Goal: Transaction & Acquisition: Purchase product/service

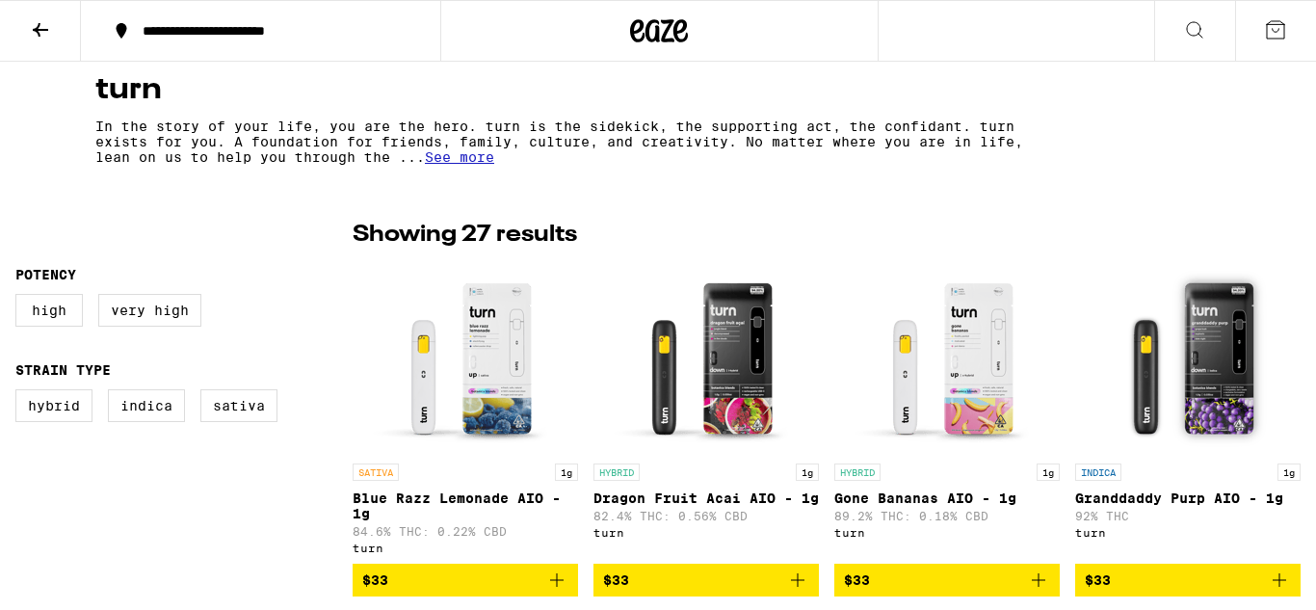
scroll to position [626, 0]
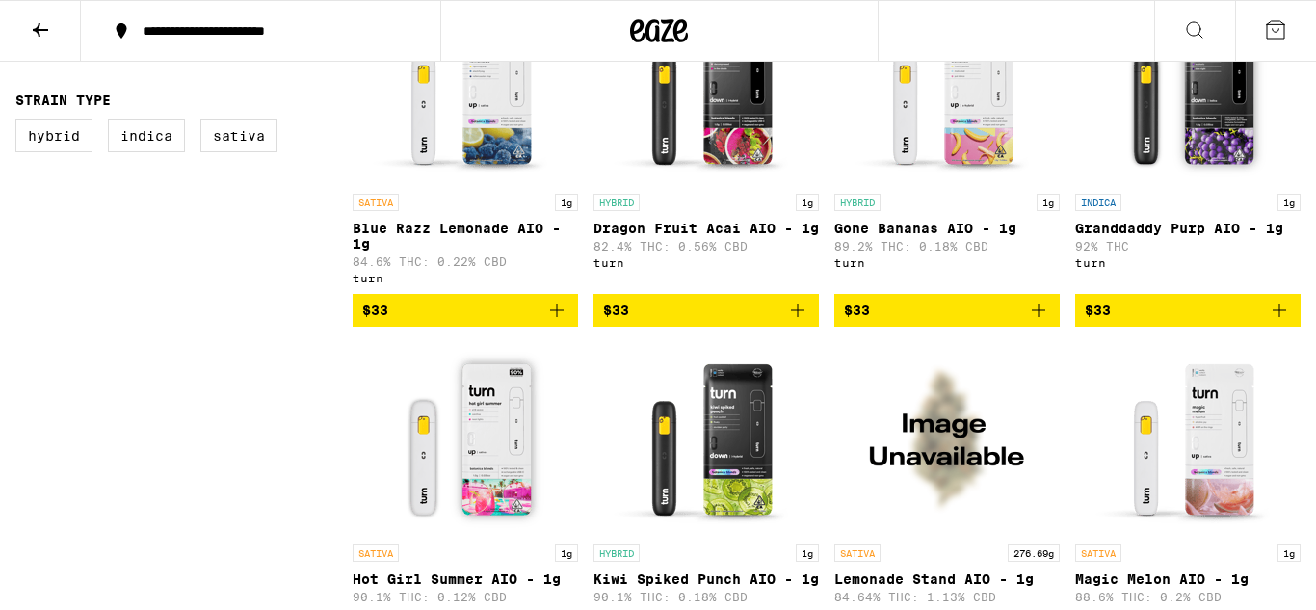
click at [793, 310] on icon "Add to bag" at bounding box center [797, 310] width 23 height 23
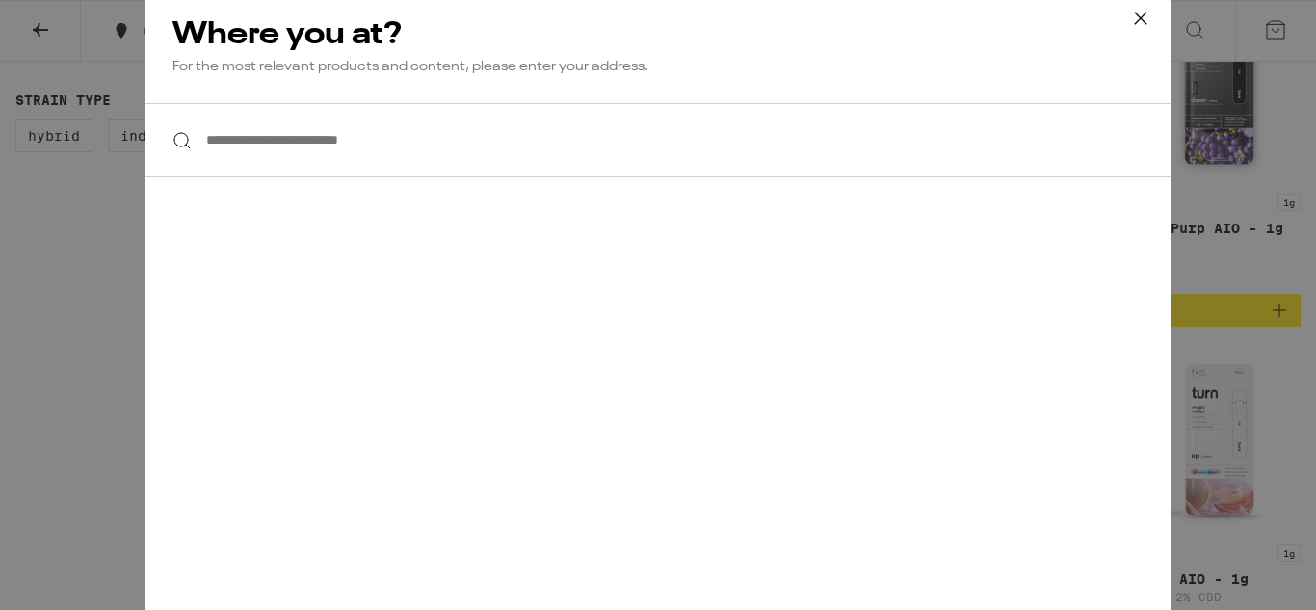
click at [482, 157] on input "**********" at bounding box center [657, 140] width 1025 height 74
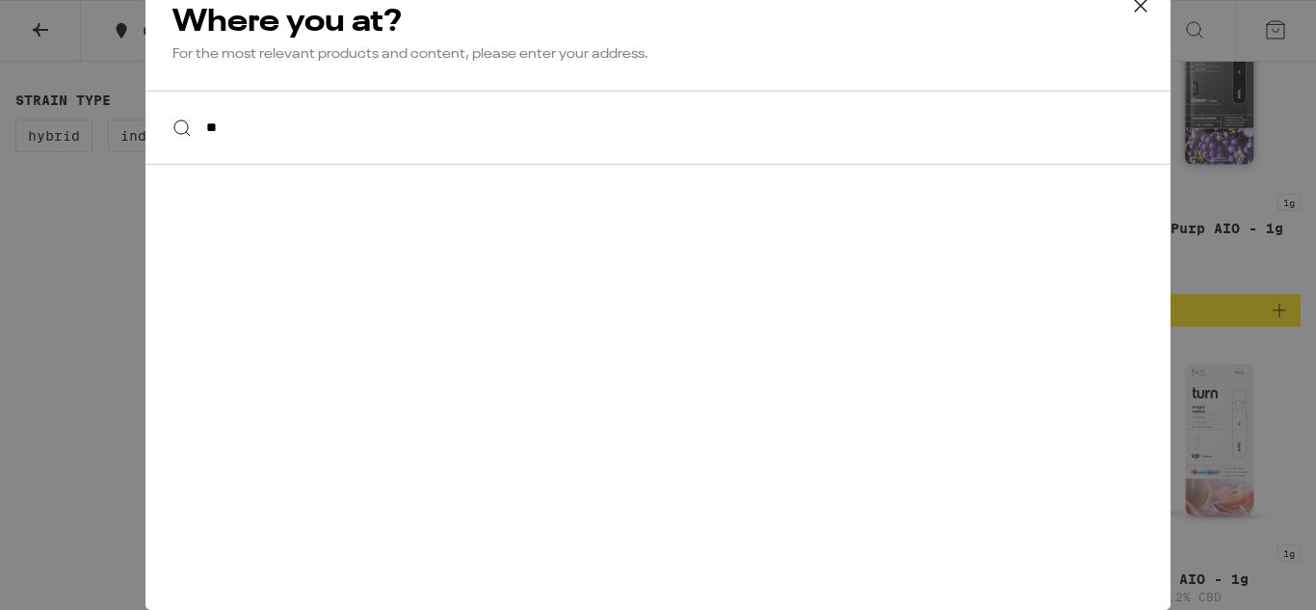
type input "*"
click at [184, 126] on div at bounding box center [657, 128] width 1025 height 74
click at [1154, 14] on icon at bounding box center [1140, 5] width 29 height 29
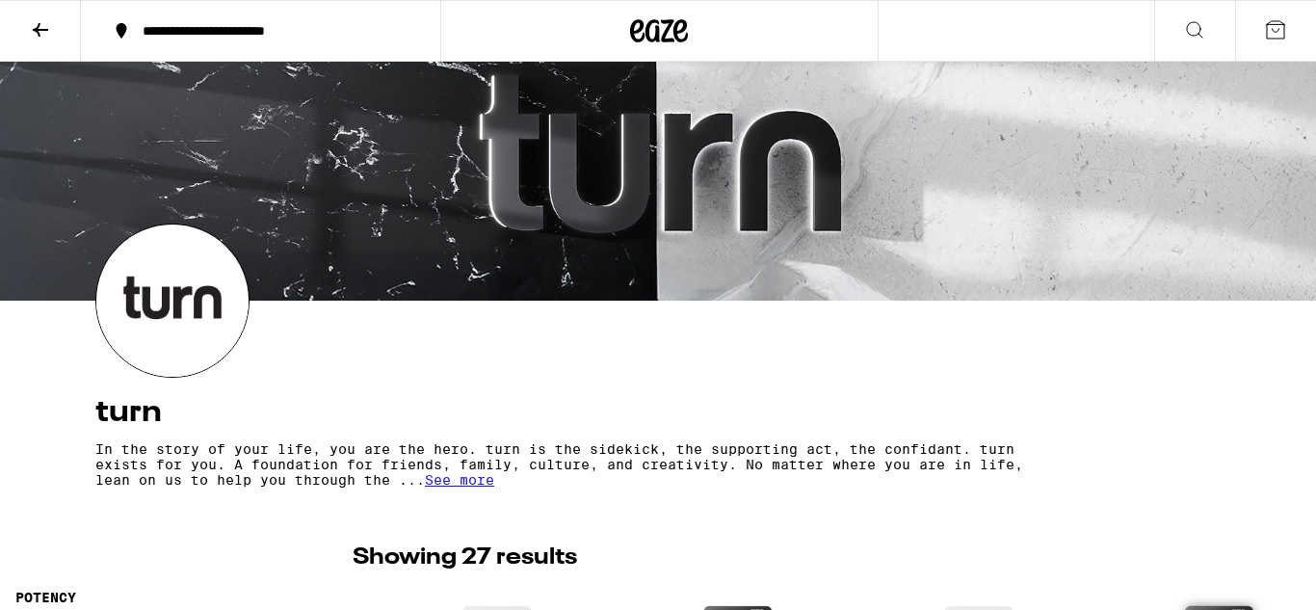
scroll to position [0, 0]
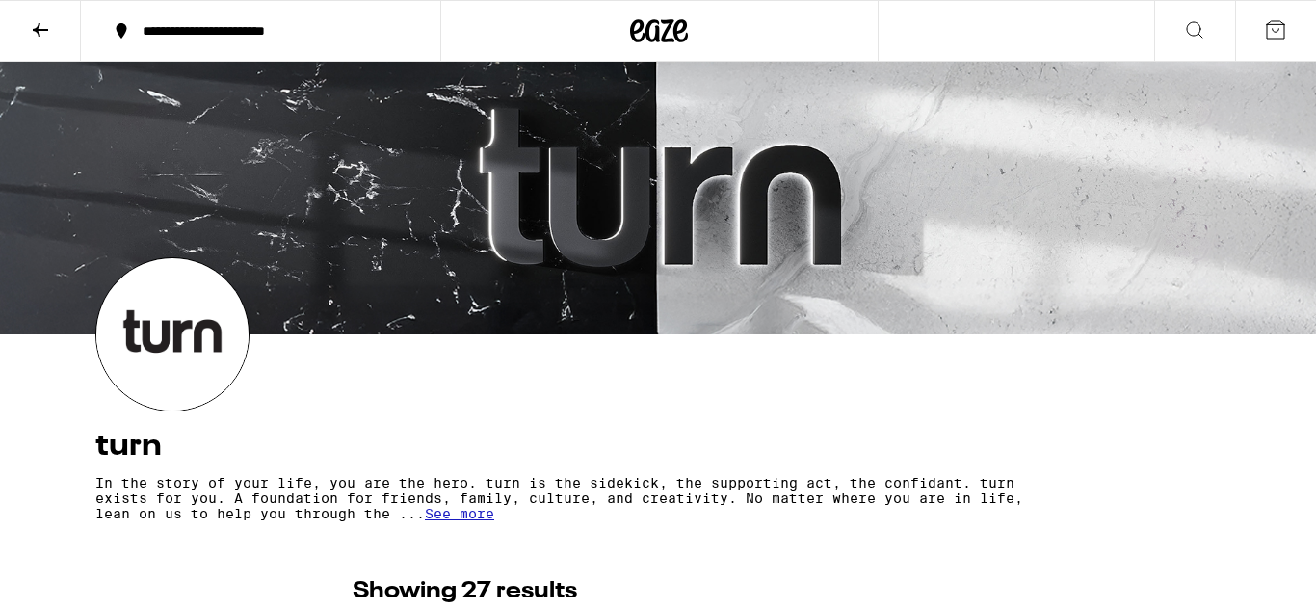
click at [39, 41] on button at bounding box center [40, 31] width 81 height 61
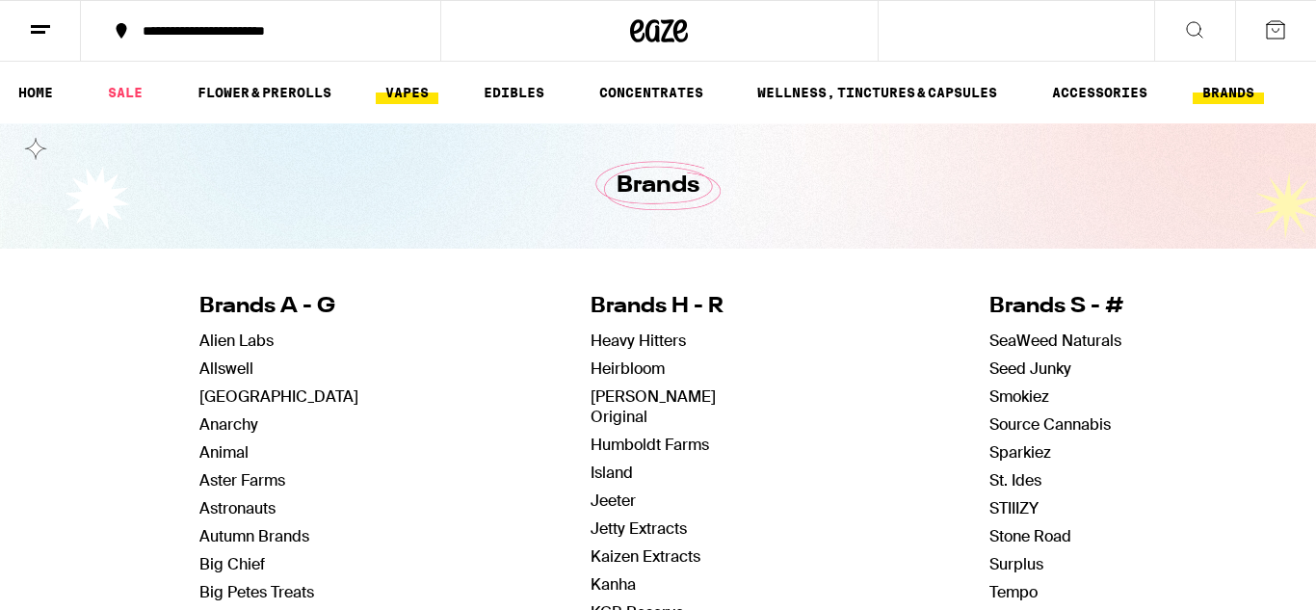
click at [414, 85] on link "VAPES" at bounding box center [407, 92] width 63 height 23
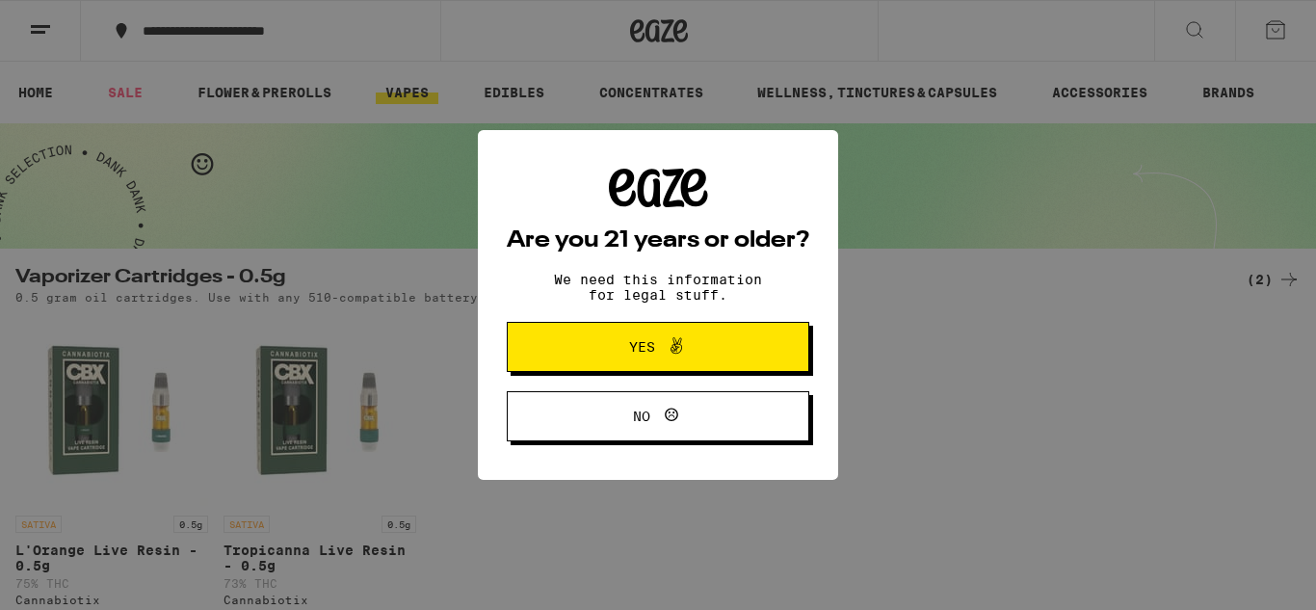
click at [744, 358] on button "Yes" at bounding box center [658, 347] width 302 height 50
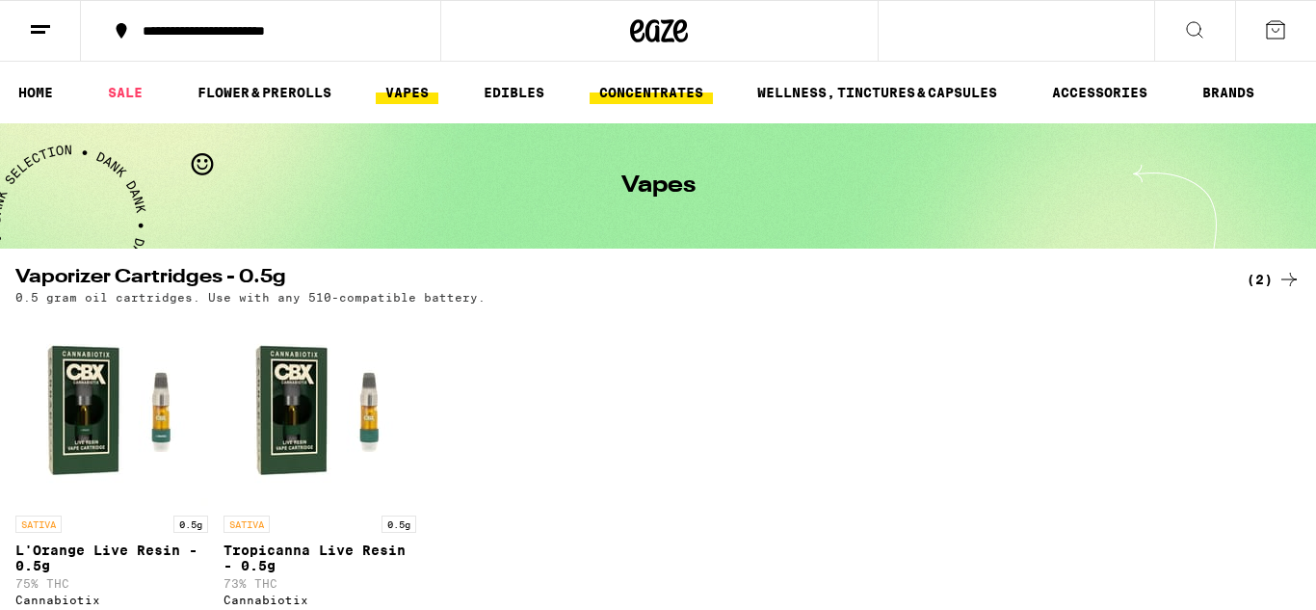
click at [603, 101] on link "CONCENTRATES" at bounding box center [651, 92] width 123 height 23
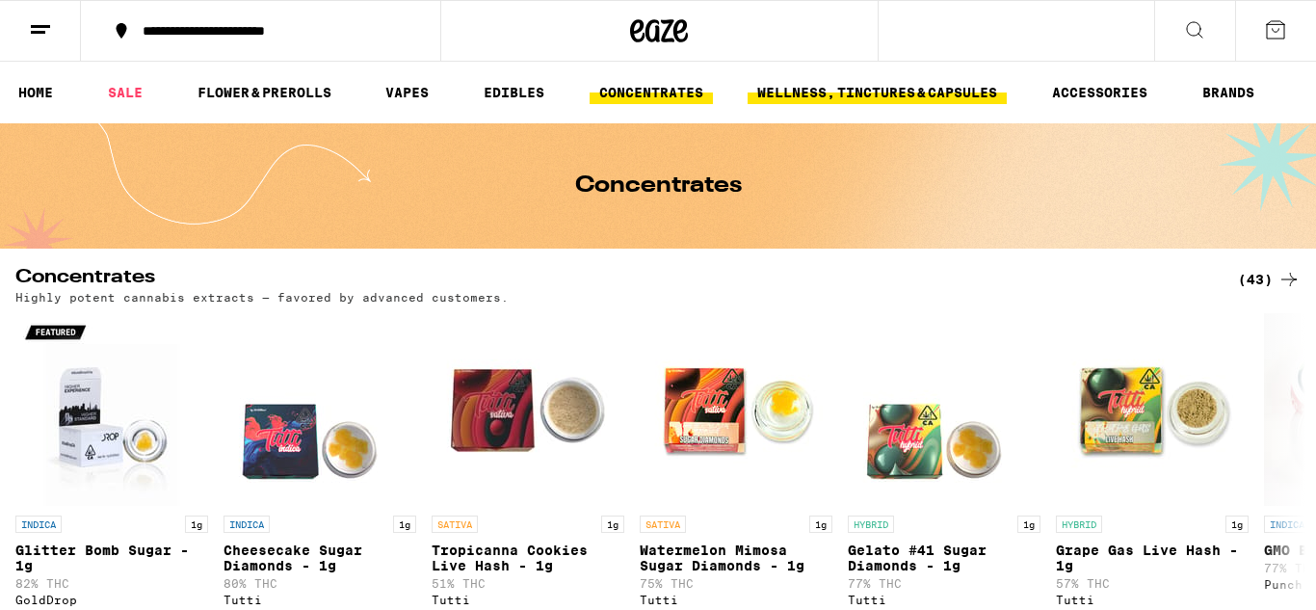
click at [894, 98] on link "WELLNESS, TINCTURES & CAPSULES" at bounding box center [877, 92] width 259 height 23
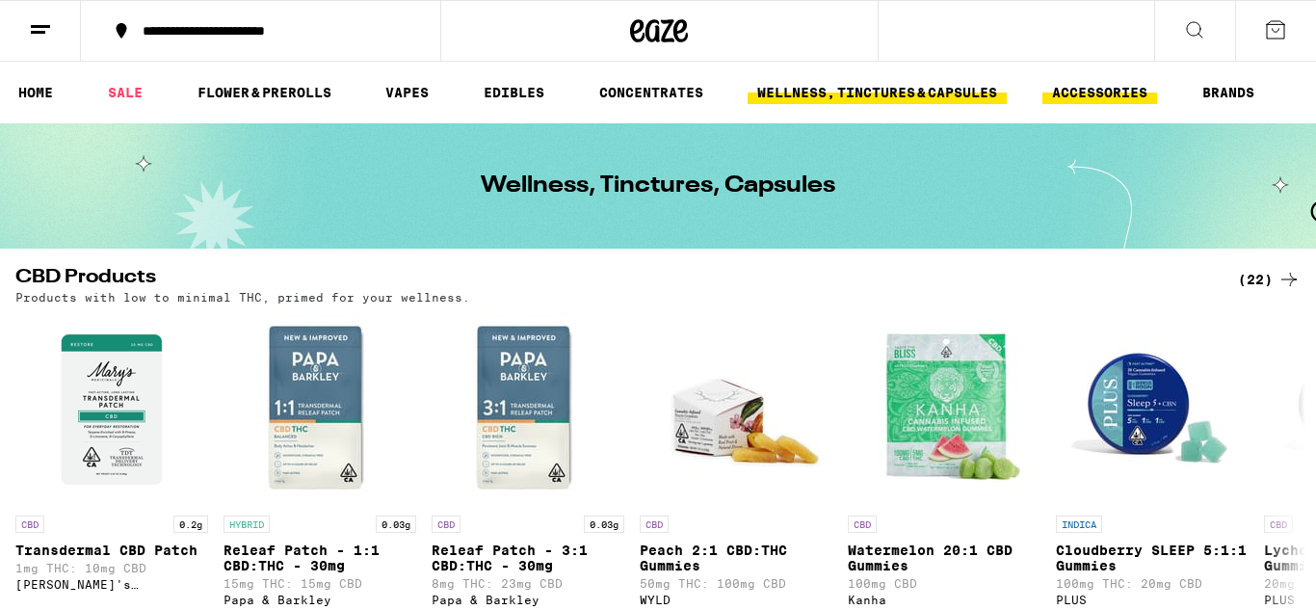
click at [1113, 94] on link "ACCESSORIES" at bounding box center [1099, 92] width 115 height 23
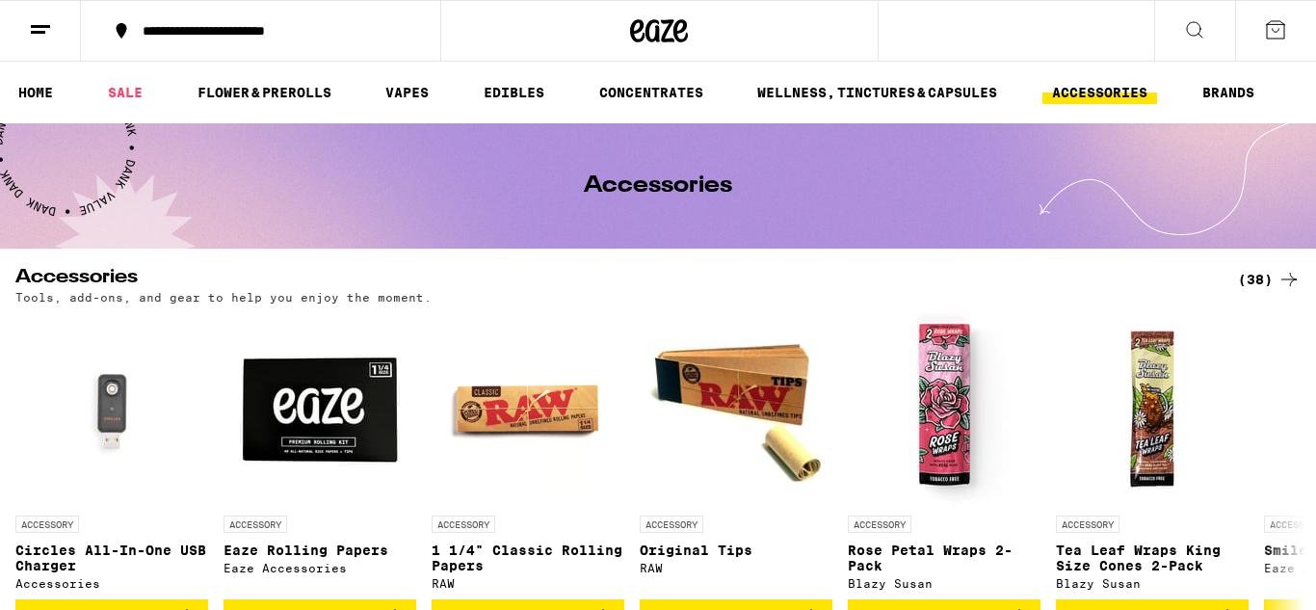
click at [41, 109] on ul "HOME SALE FLOWER & PREROLLS VAPES EDIBLES CONCENTRATES WELLNESS, TINCTURES & CA…" at bounding box center [658, 93] width 1316 height 62
click at [51, 101] on link "HOME" at bounding box center [36, 92] width 54 height 23
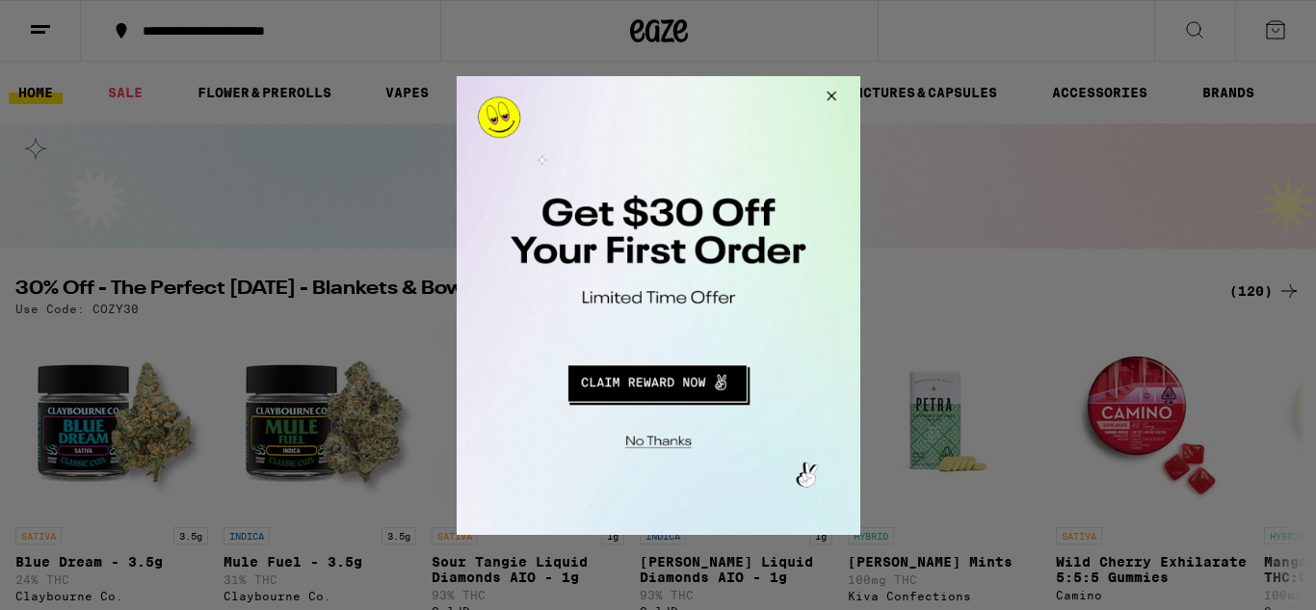
click at [628, 368] on button "Redirect to URL" at bounding box center [655, 379] width 335 height 46
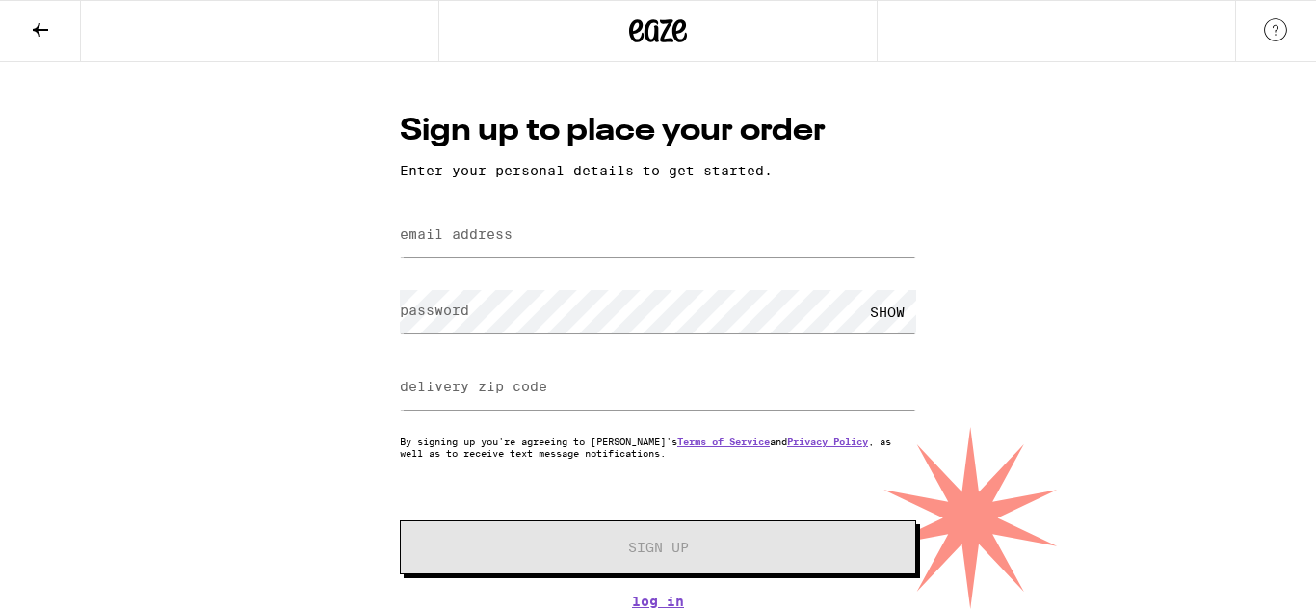
click at [31, 26] on icon at bounding box center [40, 29] width 23 height 23
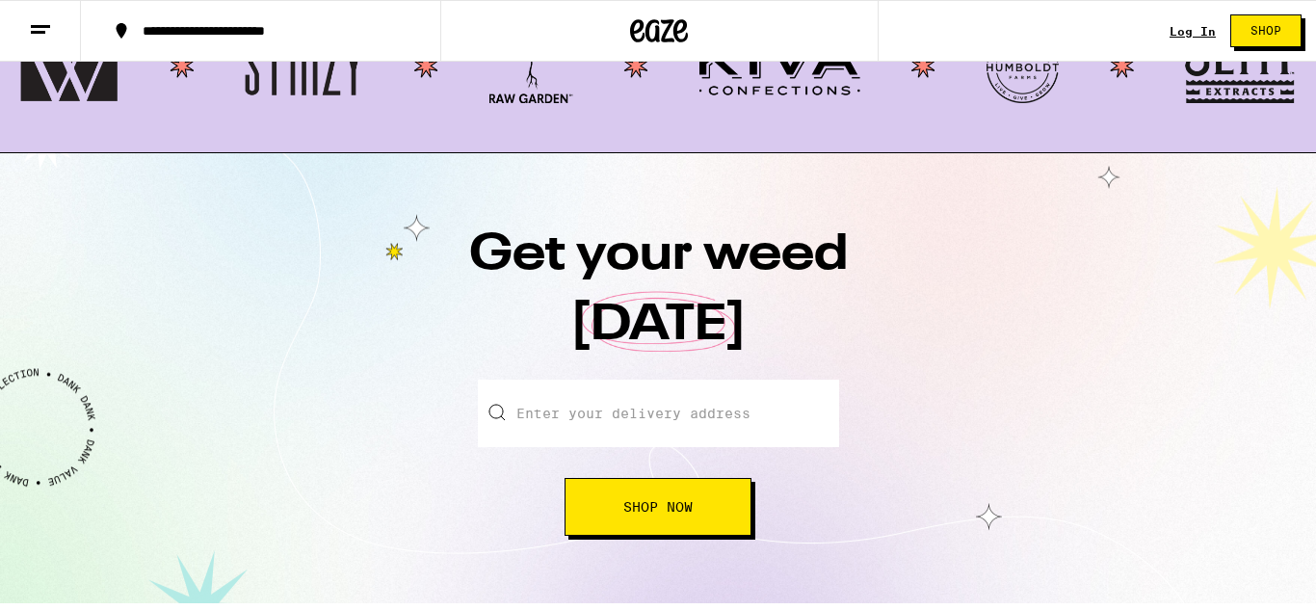
scroll to position [1933, 0]
